Goal: Information Seeking & Learning: Stay updated

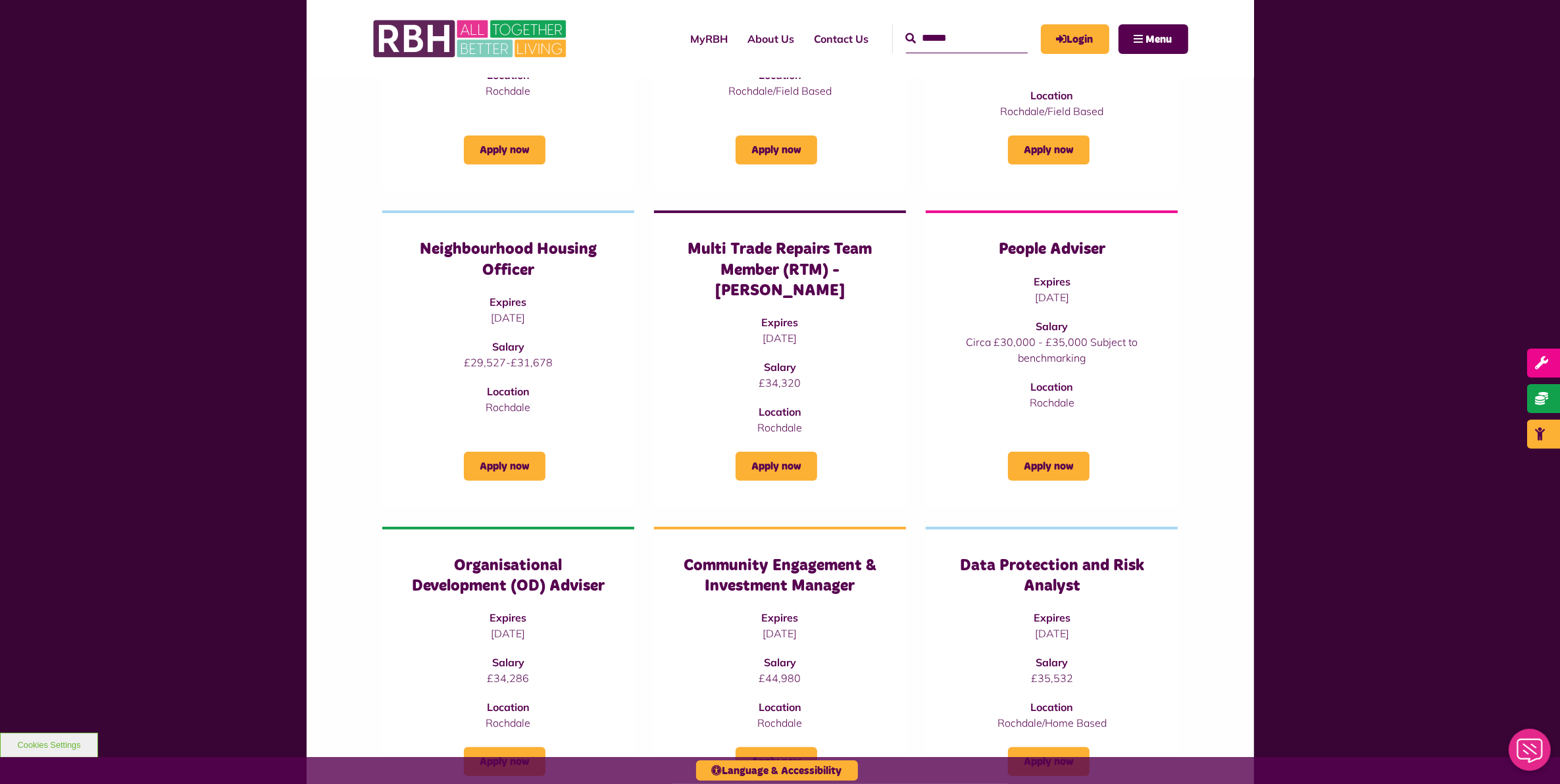
scroll to position [329, 0]
